Goal: Information Seeking & Learning: Learn about a topic

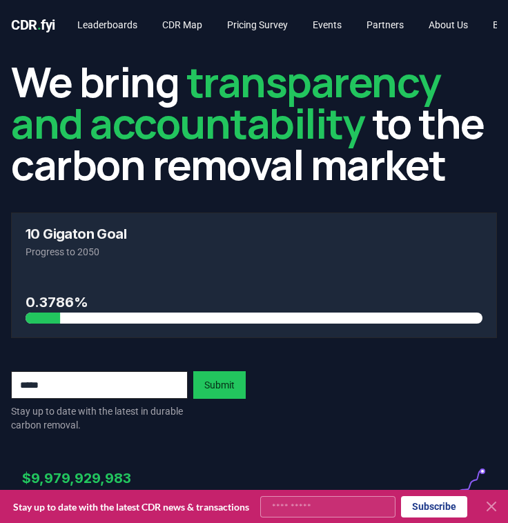
scroll to position [2191, 0]
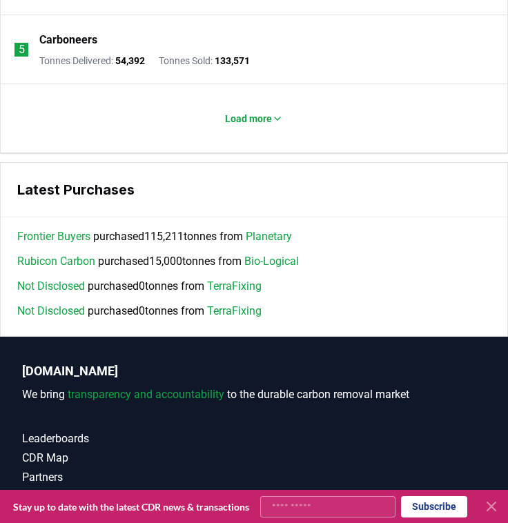
click at [72, 262] on link "Rubicon Carbon" at bounding box center [56, 261] width 78 height 17
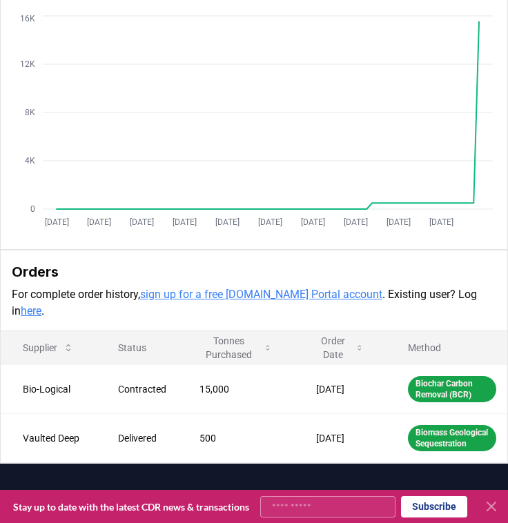
scroll to position [342, 0]
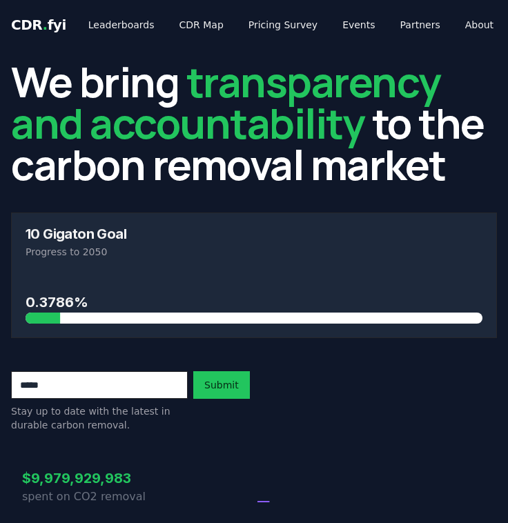
scroll to position [2191, 0]
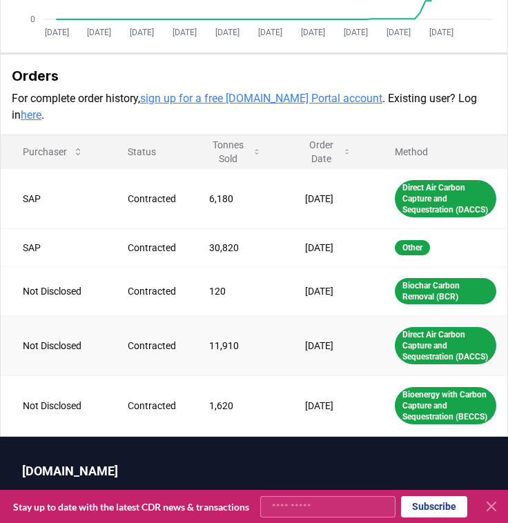
scroll to position [597, 0]
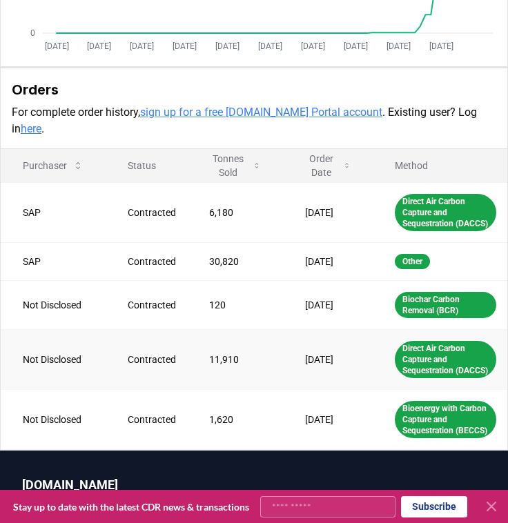
click at [389, 367] on td "Direct Air Carbon Capture and Sequestration (DACCS)" at bounding box center [440, 359] width 135 height 60
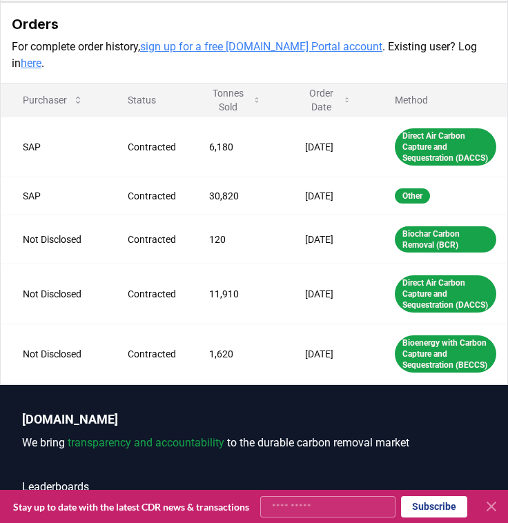
scroll to position [681, 0]
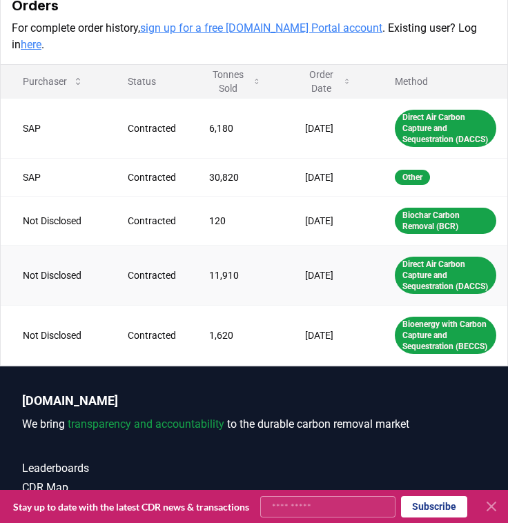
click at [321, 283] on td "Apr 07, 2025" at bounding box center [328, 275] width 90 height 60
click at [208, 280] on td "11,910" at bounding box center [235, 275] width 96 height 60
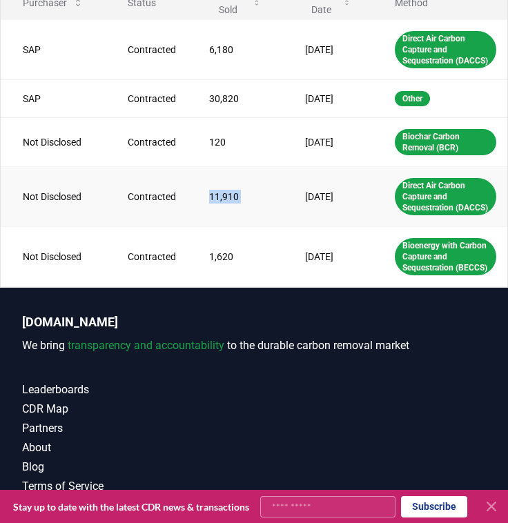
scroll to position [761, 0]
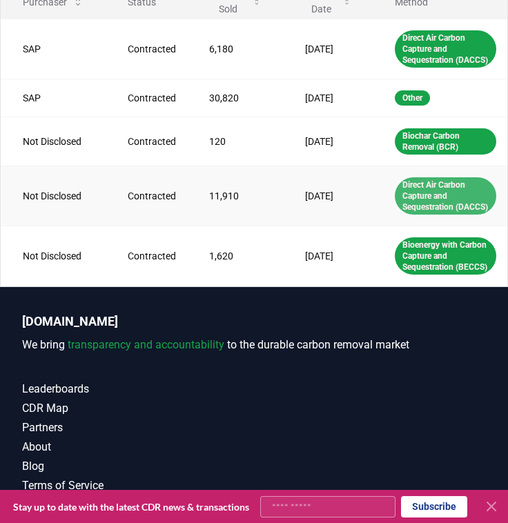
click at [455, 193] on div "Direct Air Carbon Capture and Sequestration (DACCS)" at bounding box center [445, 195] width 101 height 37
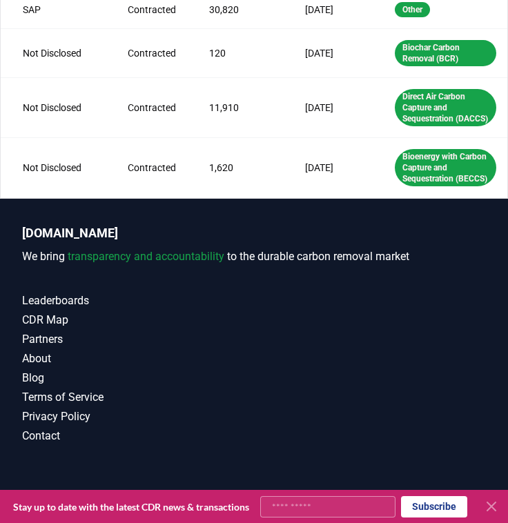
scroll to position [848, 0]
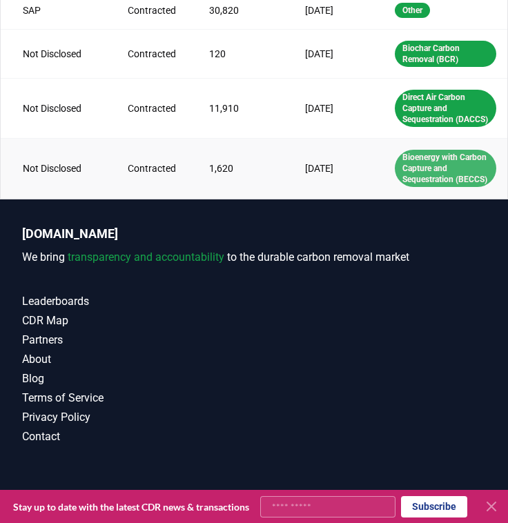
click at [416, 159] on div "Bioenergy with Carbon Capture and Sequestration (BECCS)" at bounding box center [445, 168] width 101 height 37
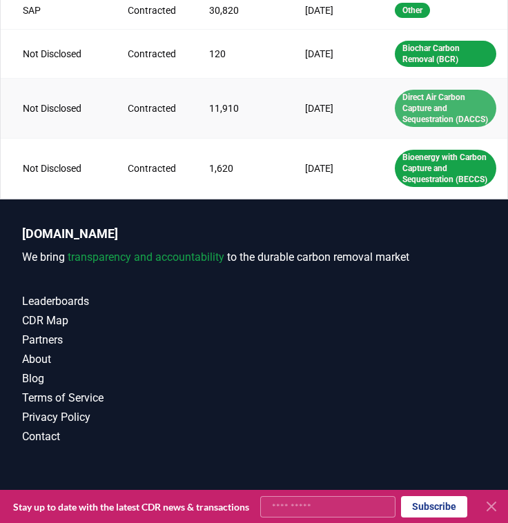
click at [444, 127] on div "Direct Air Carbon Capture and Sequestration (DACCS)" at bounding box center [445, 108] width 101 height 37
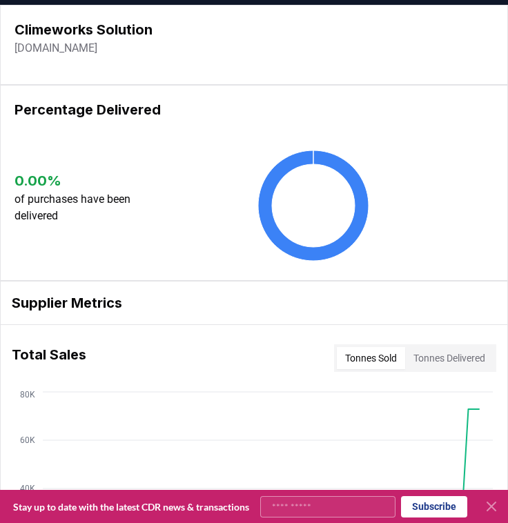
scroll to position [0, 0]
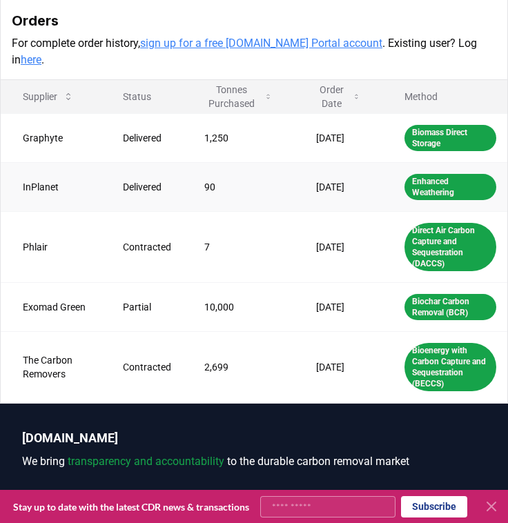
scroll to position [514, 0]
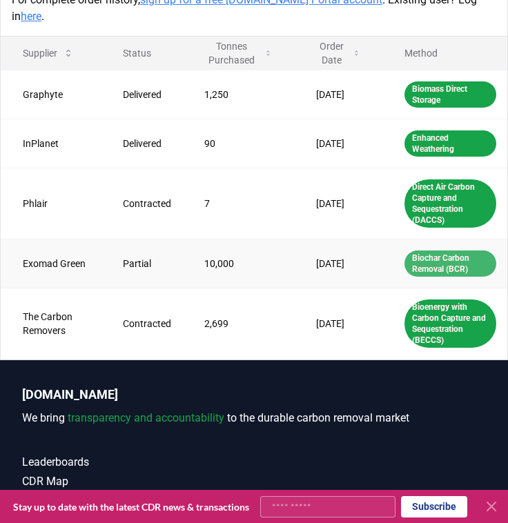
click at [447, 251] on div "Biochar Carbon Removal (BCR)" at bounding box center [450, 264] width 92 height 26
click at [306, 239] on td "[DATE]" at bounding box center [338, 263] width 88 height 49
click at [344, 243] on td "[DATE]" at bounding box center [338, 263] width 88 height 49
drag, startPoint x: 275, startPoint y: 244, endPoint x: 242, endPoint y: 242, distance: 33.2
click at [242, 242] on tr "Exomad Green Partial 10,000 Aug 25, 2024 Biochar Carbon Removal (BCR)" at bounding box center [254, 263] width 507 height 49
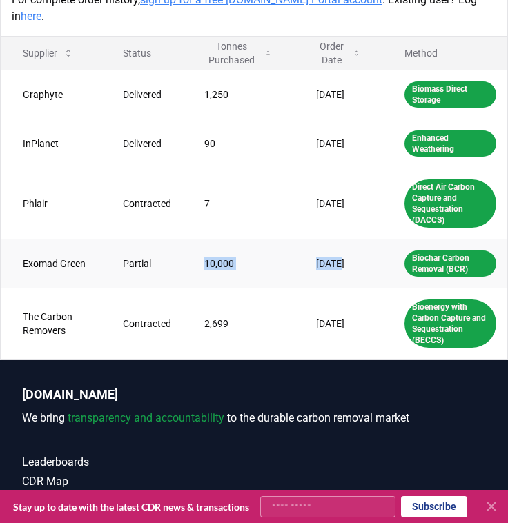
click at [242, 242] on td "10,000" at bounding box center [238, 263] width 112 height 49
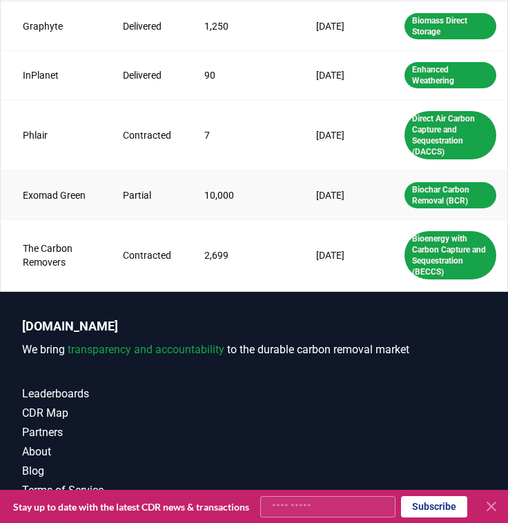
scroll to position [560, 0]
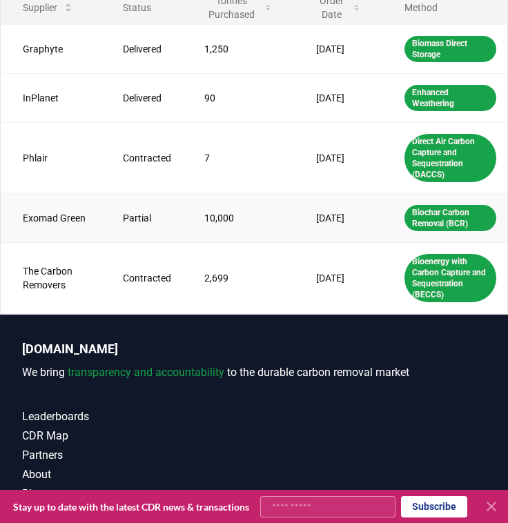
click at [76, 206] on td "Exomad Green" at bounding box center [51, 217] width 100 height 49
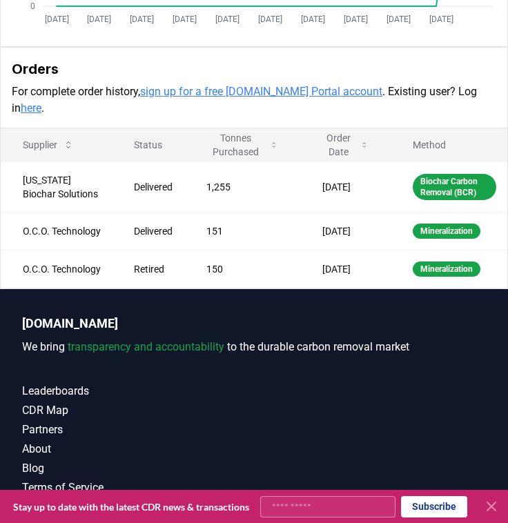
scroll to position [445, 0]
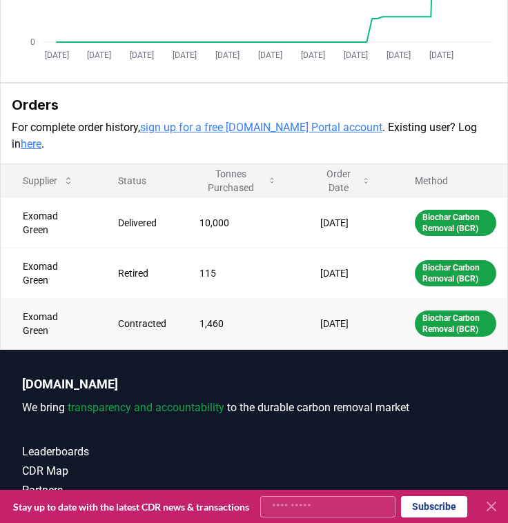
scroll to position [449, 0]
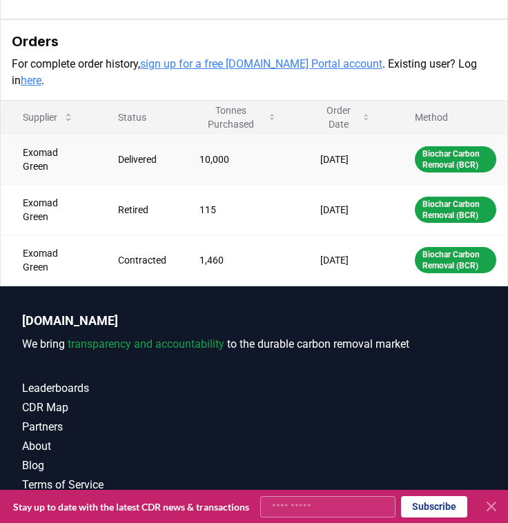
click at [229, 148] on td "10,000" at bounding box center [237, 159] width 121 height 50
